Goal: Task Accomplishment & Management: Use online tool/utility

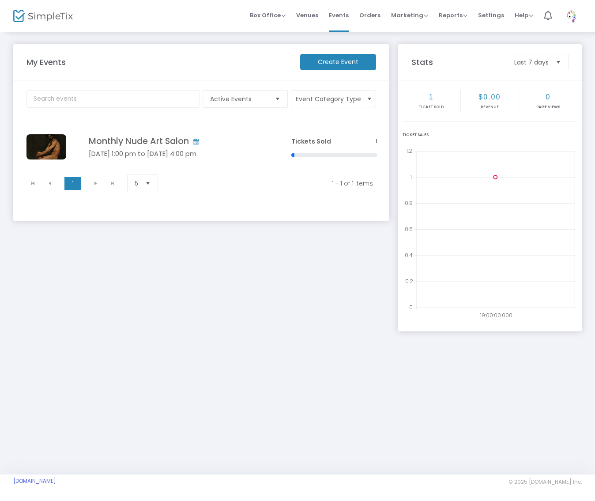
click at [191, 148] on td "Monthly Nude Art Salon Sep 13 1:00 pm to Sep 13 4:00 pm Click here to edit" at bounding box center [177, 146] width 218 height 47
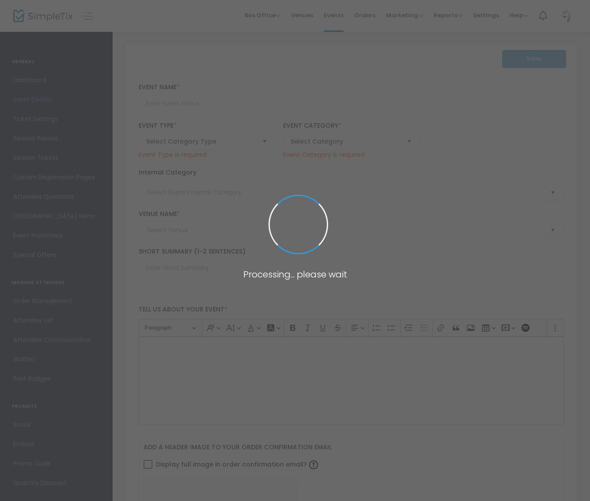
type input "Monthly Nude Art Salon"
type textarea "Join fellow men, trans men, and AMAB artists in a welcoming, spacious space wit…"
checkbox input "true"
type input "Buy Tickets"
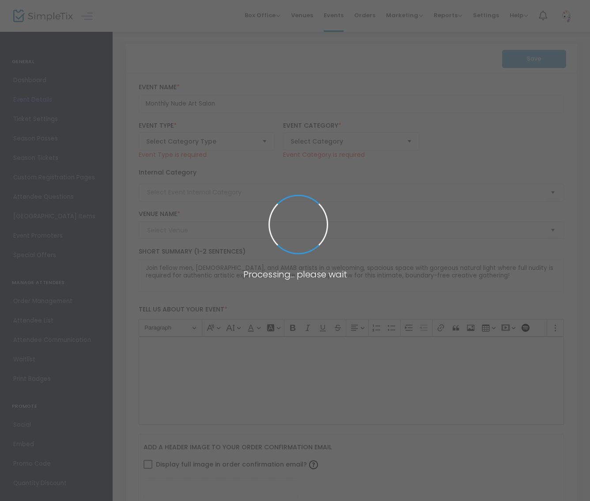
type input "Nude Art Salon"
type input "The Douglas Studio"
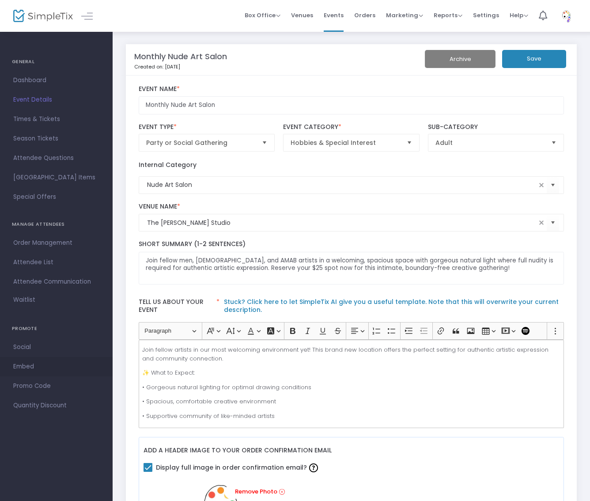
click at [35, 371] on span "Embed" at bounding box center [56, 366] width 86 height 11
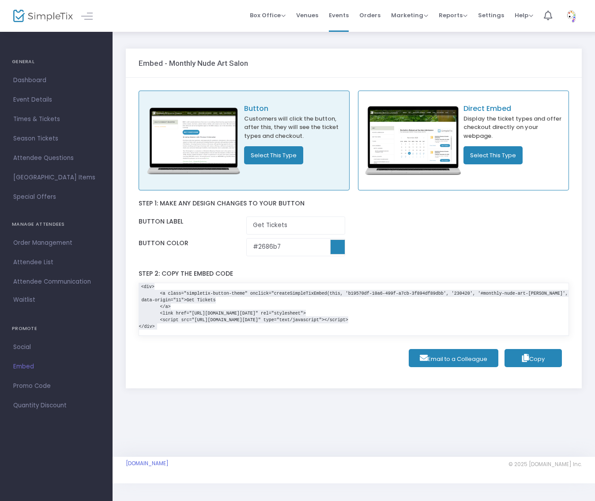
click at [278, 155] on button "Select This Type" at bounding box center [273, 155] width 59 height 18
click at [496, 14] on span "Settings" at bounding box center [491, 15] width 26 height 23
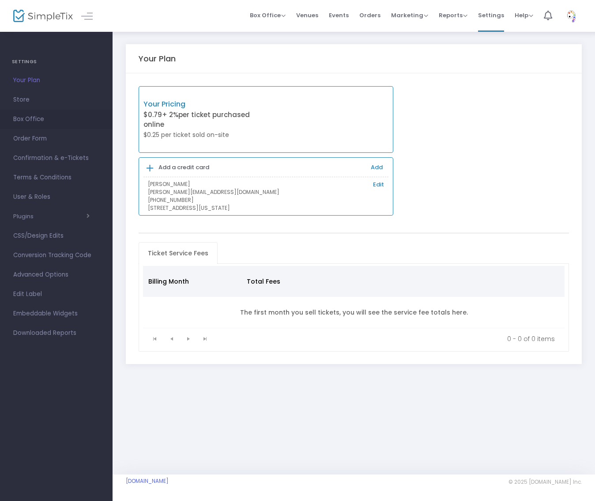
click at [48, 116] on span "Box Office" at bounding box center [56, 118] width 86 height 11
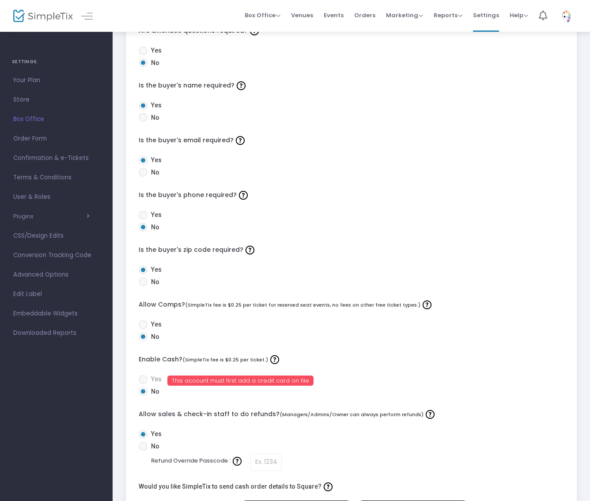
scroll to position [185, 0]
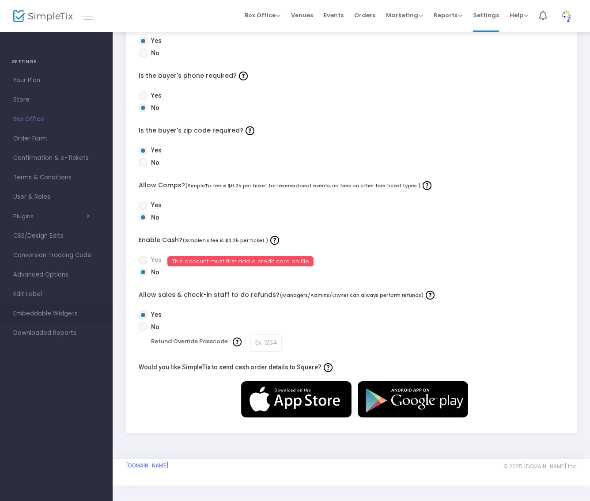
click at [61, 313] on span "Embeddable Widgets" at bounding box center [56, 313] width 86 height 11
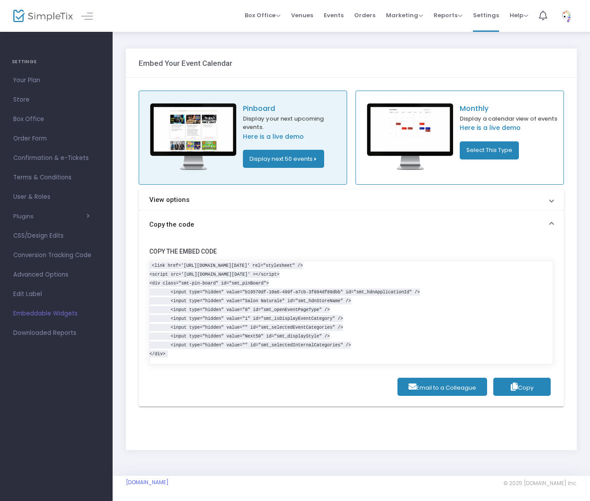
click at [288, 157] on button "Display next 50 events" at bounding box center [283, 159] width 81 height 18
click at [362, 188] on li "Display by month" at bounding box center [366, 194] width 79 height 17
click at [513, 385] on icon "button" at bounding box center [514, 386] width 7 height 8
click at [487, 151] on button "Select This Type" at bounding box center [489, 150] width 59 height 18
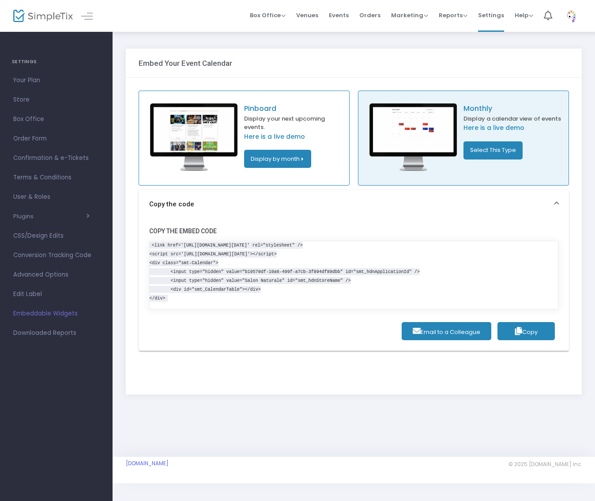
click at [530, 326] on button "Copy" at bounding box center [526, 331] width 57 height 18
click at [286, 155] on button "Display by month" at bounding box center [277, 159] width 67 height 18
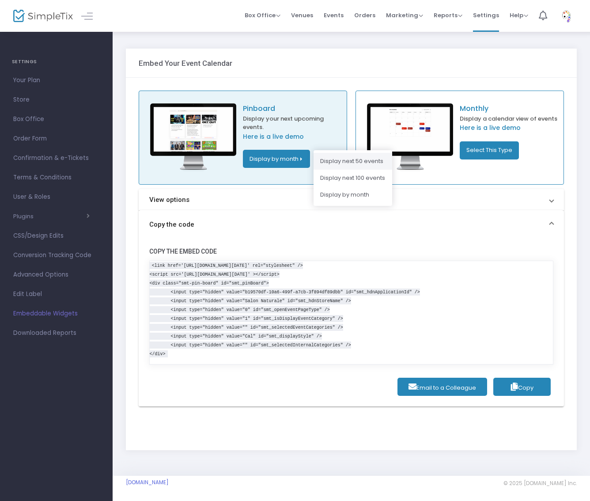
click at [346, 166] on li "Display next 50 events" at bounding box center [353, 161] width 79 height 17
click at [523, 385] on span "Copy" at bounding box center [522, 387] width 23 height 8
click at [54, 213] on span "button" at bounding box center [62, 216] width 56 height 8
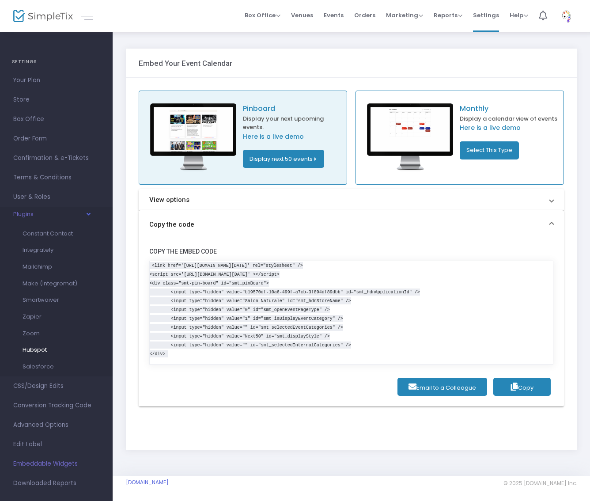
click at [37, 345] on span "Hubspot" at bounding box center [35, 349] width 24 height 8
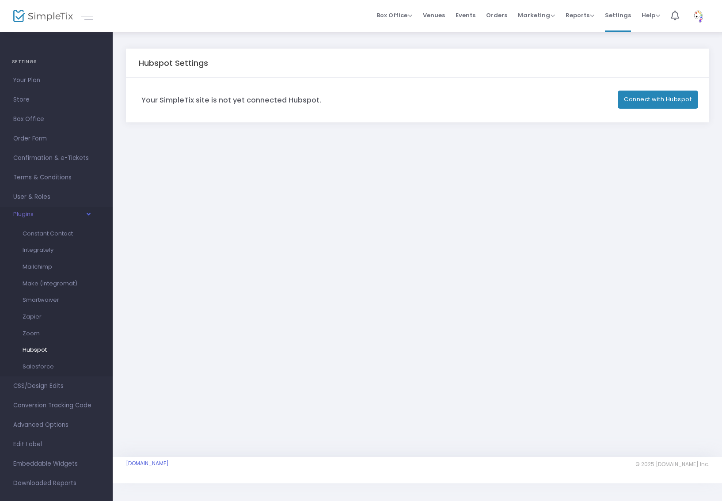
click at [46, 345] on span "Hubspot" at bounding box center [35, 349] width 24 height 8
click at [595, 101] on button "Connect with Hubspot" at bounding box center [657, 100] width 81 height 18
click at [65, 284] on span "Make (Integromat)" at bounding box center [50, 283] width 55 height 8
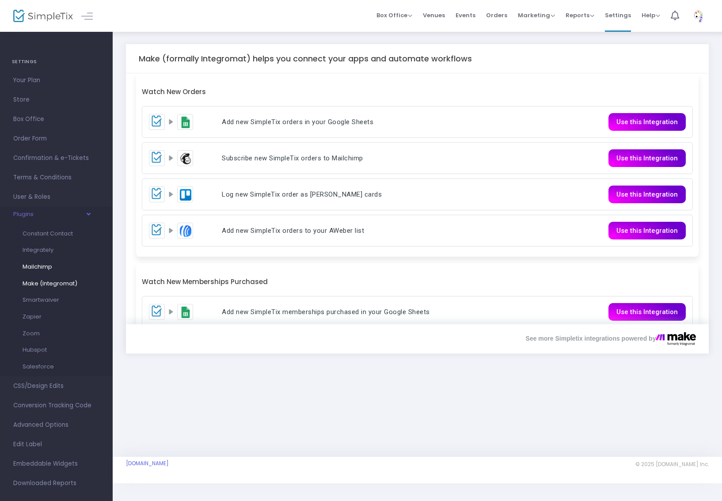
click at [38, 267] on span "Mailchimp" at bounding box center [38, 266] width 30 height 8
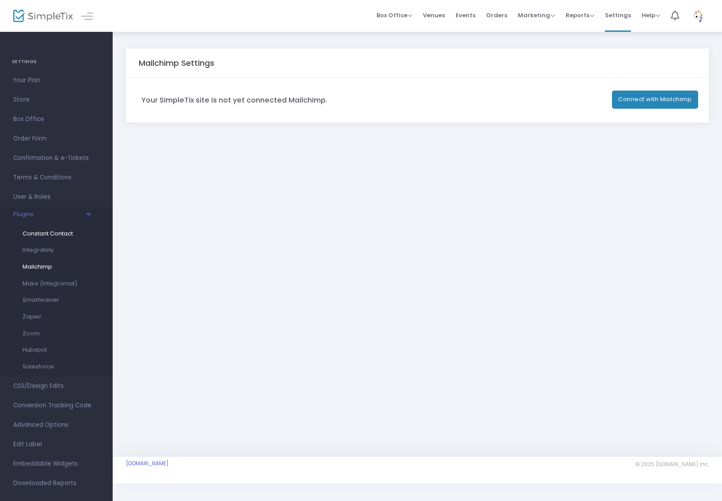
click at [56, 236] on span "Constant Contact" at bounding box center [48, 233] width 50 height 8
click at [49, 249] on span "Integrately" at bounding box center [38, 250] width 31 height 8
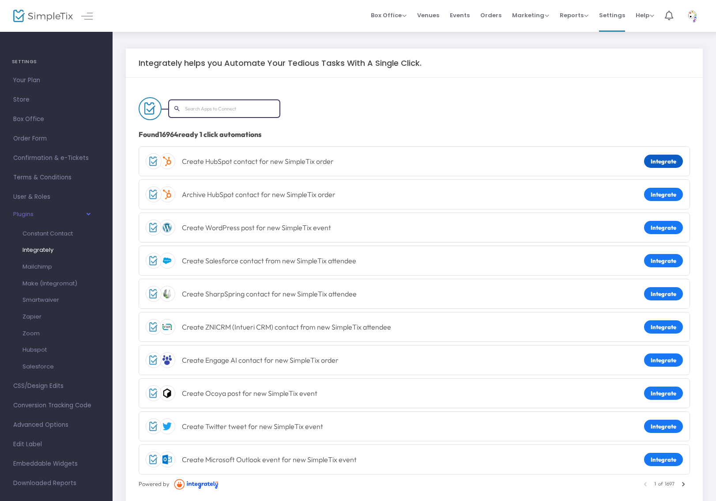
click at [669, 160] on link "Integrate" at bounding box center [663, 161] width 39 height 13
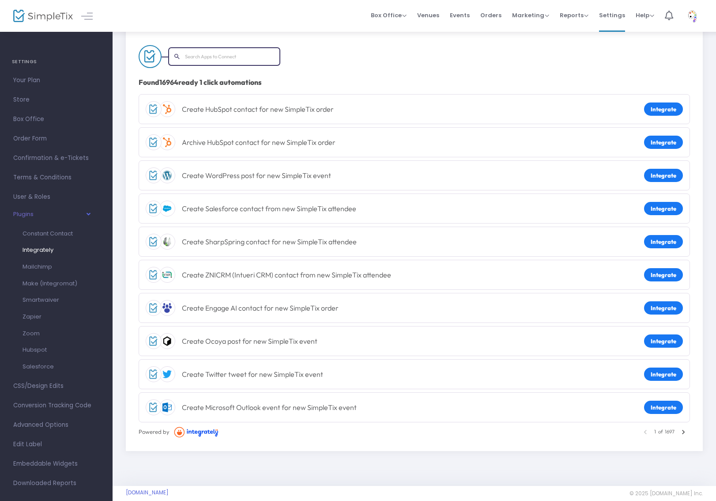
scroll to position [54, 0]
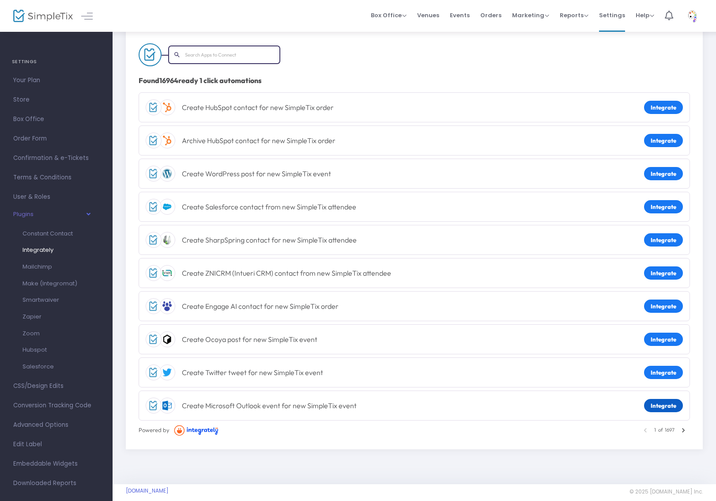
click at [666, 405] on link "Integrate" at bounding box center [663, 405] width 39 height 13
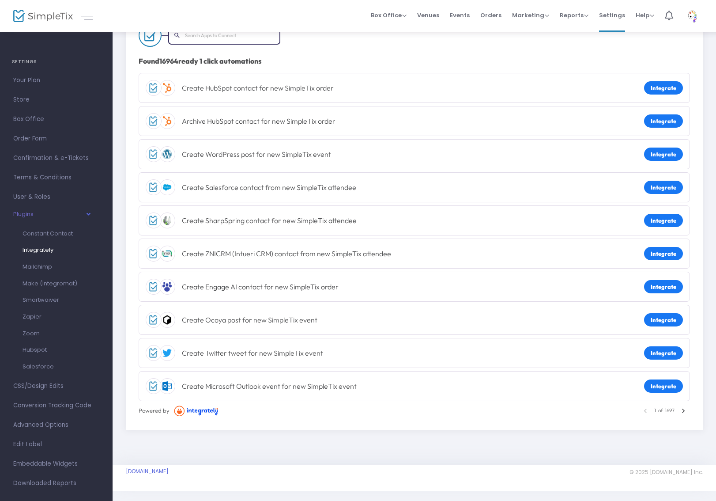
scroll to position [81, 0]
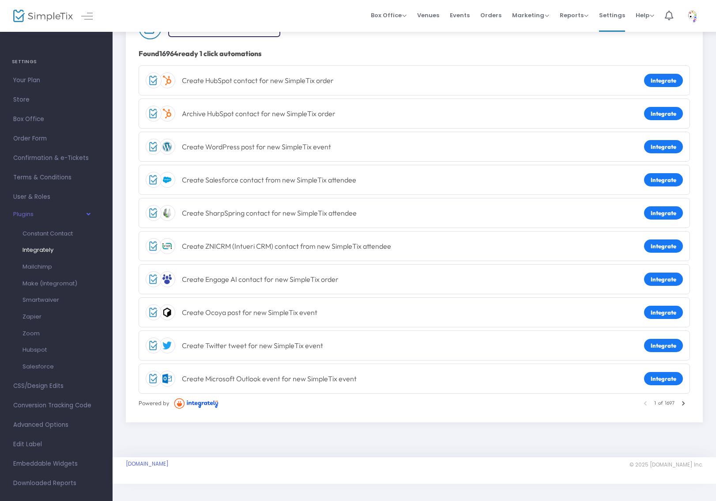
click at [687, 402] on icon at bounding box center [683, 403] width 9 height 9
click at [683, 405] on icon at bounding box center [684, 403] width 3 height 4
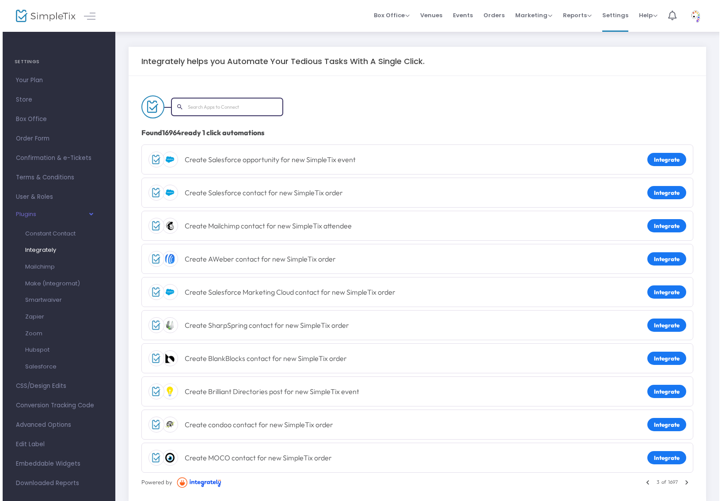
scroll to position [0, 0]
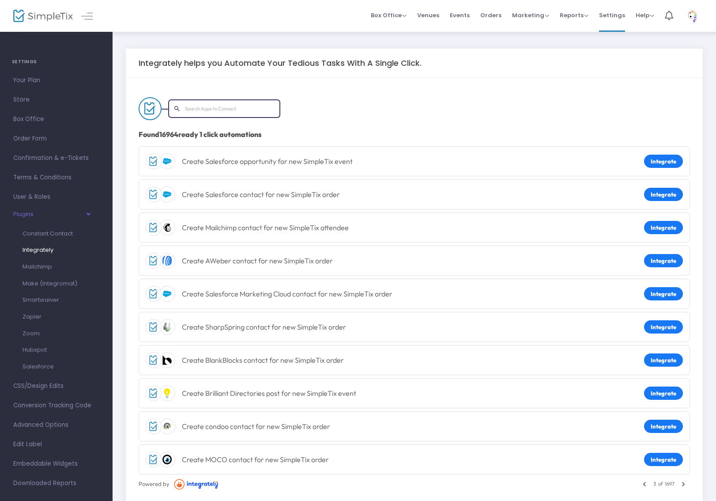
click at [684, 483] on icon at bounding box center [684, 484] width 3 height 4
click at [55, 196] on span "User & Roles" at bounding box center [56, 196] width 86 height 11
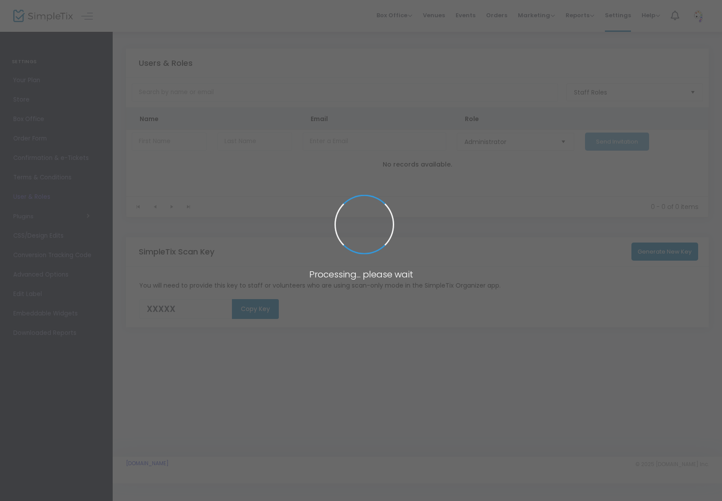
type input "AURG7"
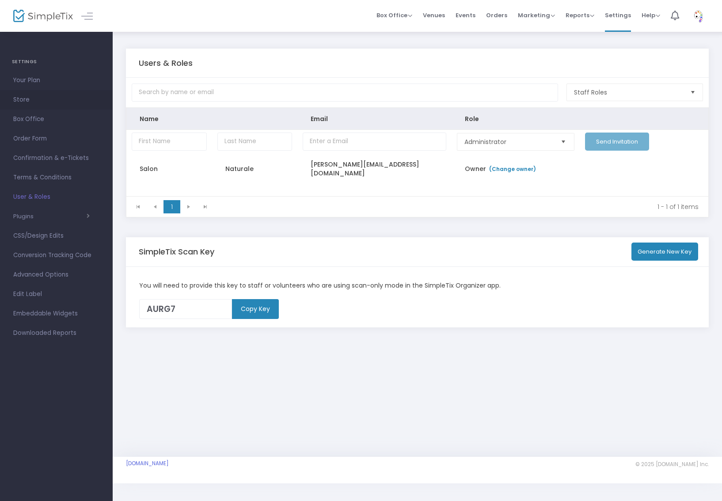
click at [25, 101] on span "Store" at bounding box center [56, 99] width 86 height 11
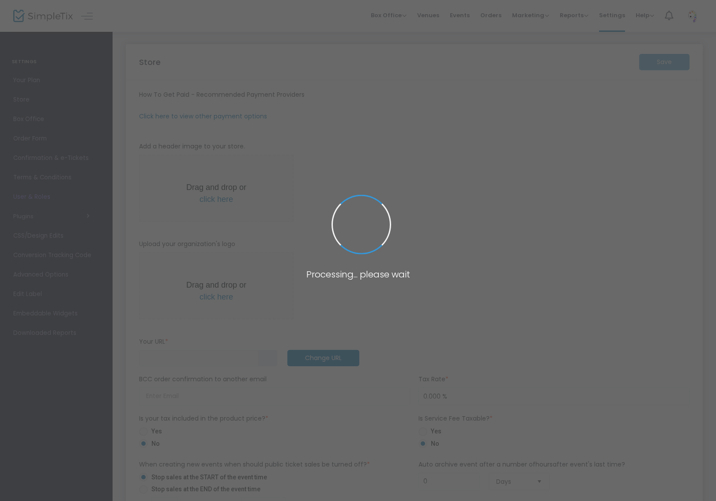
type input "[URL]"
radio input "true"
radio input "false"
radio input "true"
type input "60"
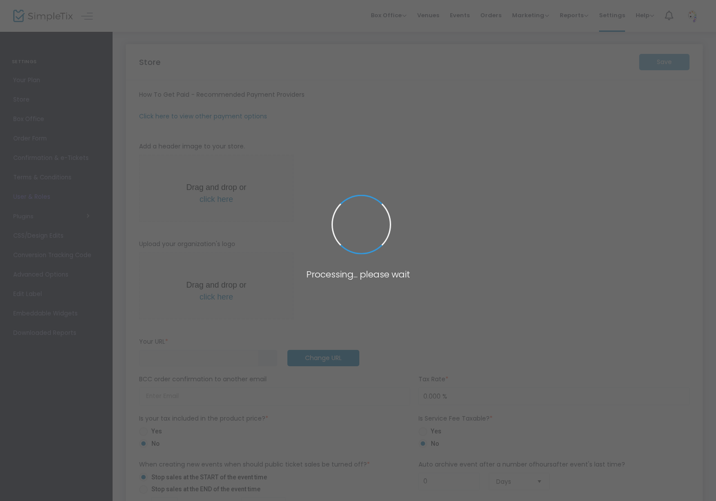
type input "Salon Naturale"
type input "[PHONE_NUMBER]"
type input "[PERSON_NAME][EMAIL_ADDRESS][DOMAIN_NAME]"
type input "[DOMAIN_NAME][URL]"
type input "salonnaturale"
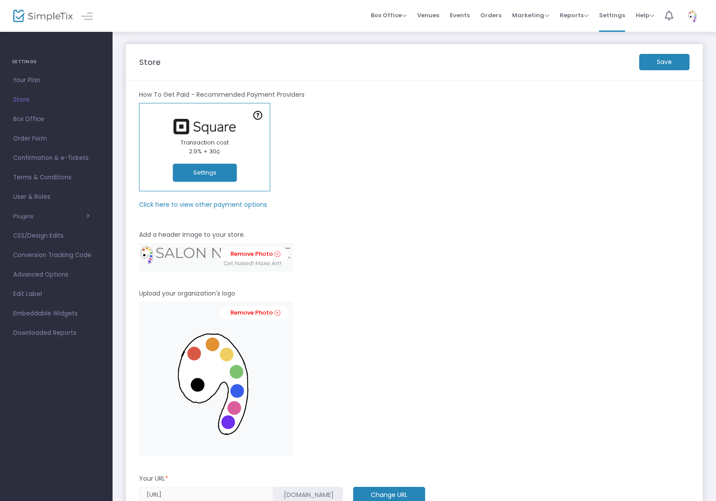
click at [54, 15] on img at bounding box center [43, 16] width 60 height 13
